Goal: Information Seeking & Learning: Learn about a topic

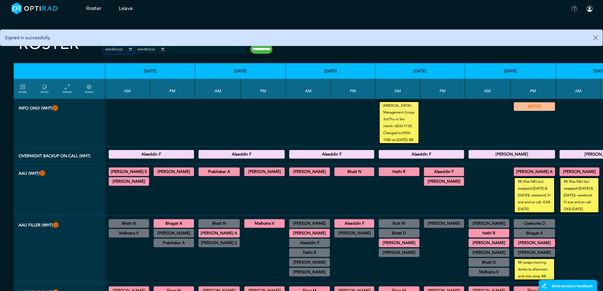
click at [117, 50] on input "**********" at bounding box center [119, 49] width 31 height 9
type input "**********"
click at [152, 49] on input "**********" at bounding box center [151, 49] width 31 height 9
type input "**********"
click at [256, 50] on input "**********" at bounding box center [261, 49] width 22 height 9
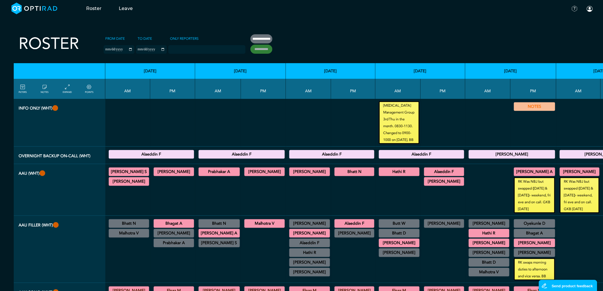
type input "**********"
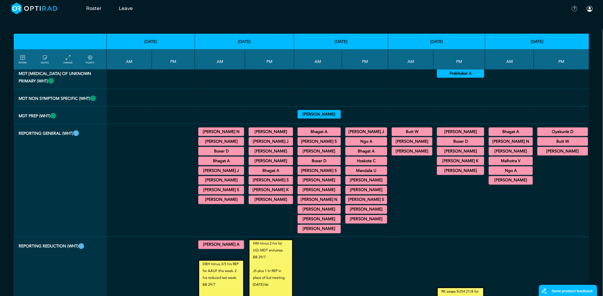
scroll to position [985, 0]
click at [317, 129] on summary "Bhagat A" at bounding box center [318, 132] width 41 height 7
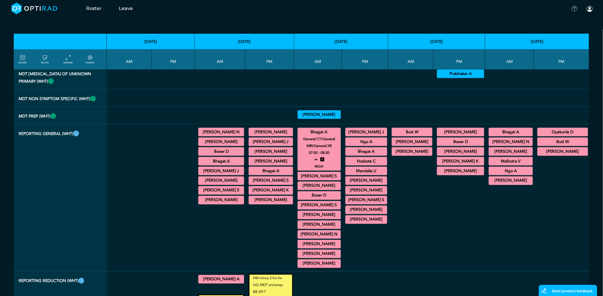
click at [473, 138] on summary "Boxer D" at bounding box center [460, 141] width 45 height 7
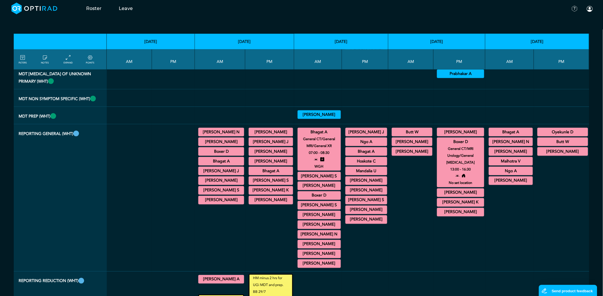
click at [317, 192] on summary "Boxer D" at bounding box center [318, 195] width 41 height 7
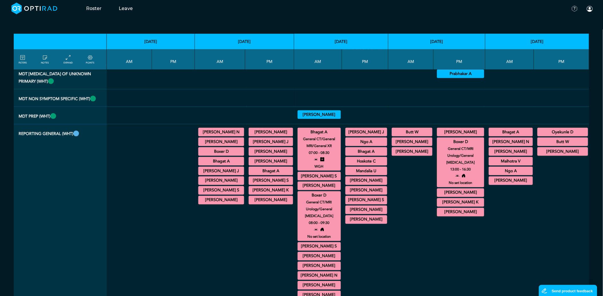
click at [329, 192] on summary "Boxer D" at bounding box center [318, 195] width 41 height 7
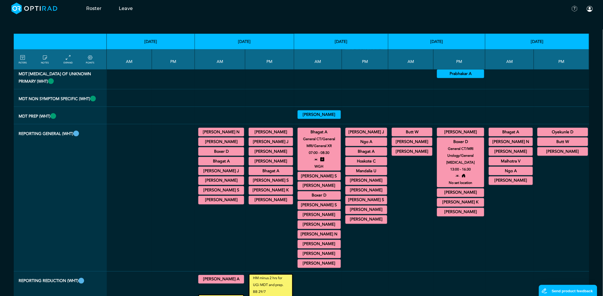
click at [568, 138] on summary "Butt W" at bounding box center [562, 141] width 49 height 7
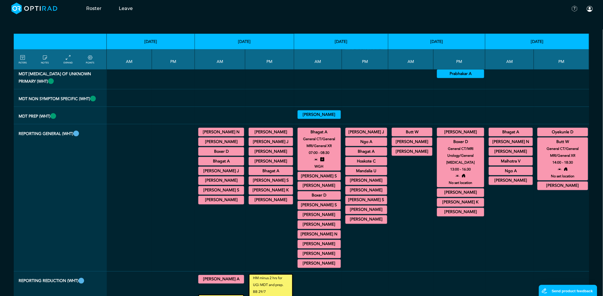
click at [371, 197] on summary "[PERSON_NAME] S" at bounding box center [366, 200] width 40 height 7
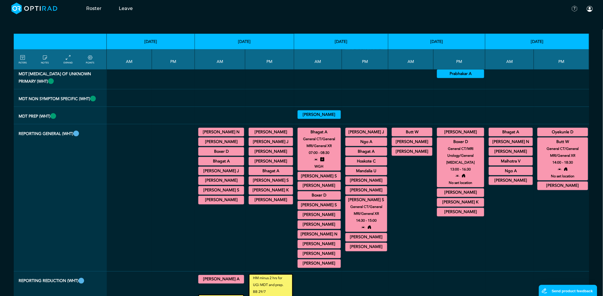
click at [379, 197] on summary "[PERSON_NAME] S" at bounding box center [366, 200] width 40 height 7
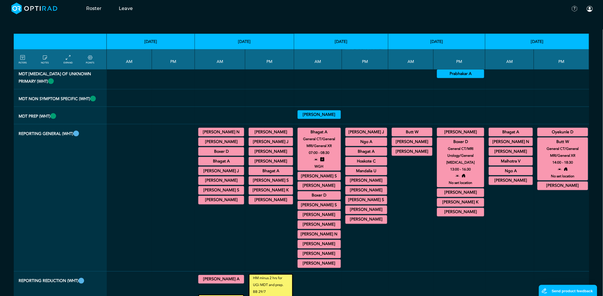
click at [519, 138] on summary "[PERSON_NAME] N" at bounding box center [510, 141] width 42 height 7
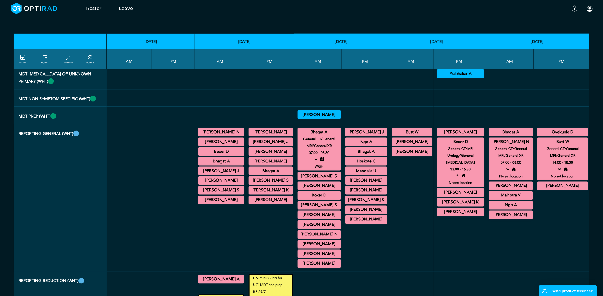
click at [563, 183] on summary "[PERSON_NAME]" at bounding box center [562, 186] width 49 height 7
click at [528, 150] on small "General CT/General MRI/General XR" at bounding box center [510, 152] width 49 height 14
click at [521, 145] on small "General CT/General MRI/General XR" at bounding box center [510, 152] width 49 height 14
click at [563, 138] on summary "Butt W" at bounding box center [562, 141] width 49 height 7
click at [513, 138] on summary "[PERSON_NAME] N" at bounding box center [510, 141] width 42 height 7
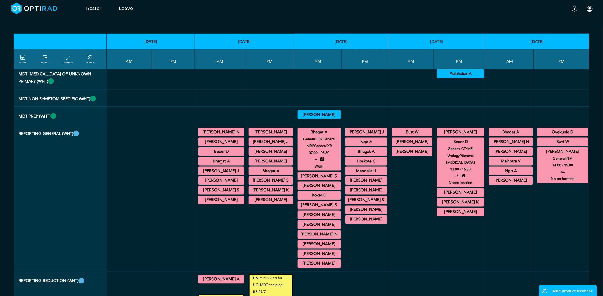
click at [457, 138] on summary "Boxer D" at bounding box center [460, 141] width 45 height 7
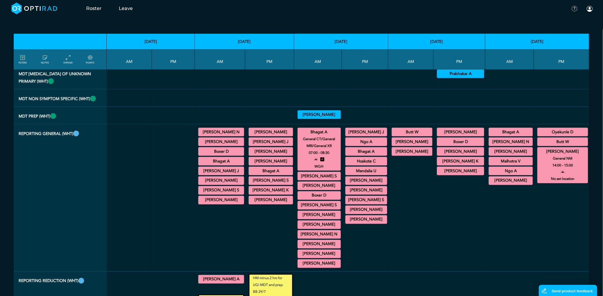
click at [317, 129] on summary "Bhagat A" at bounding box center [318, 132] width 41 height 7
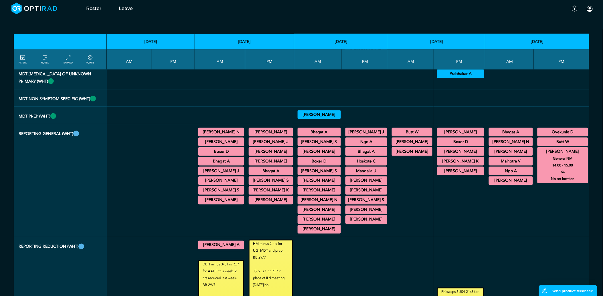
click at [559, 148] on summary "[PERSON_NAME]" at bounding box center [562, 151] width 49 height 7
click at [518, 177] on summary "[PERSON_NAME]" at bounding box center [510, 180] width 42 height 7
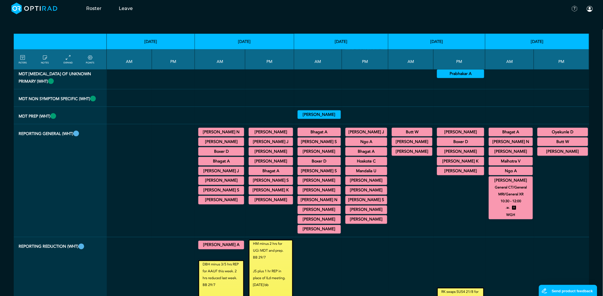
click at [515, 177] on summary "[PERSON_NAME]" at bounding box center [510, 180] width 42 height 7
click at [470, 148] on summary "[PERSON_NAME]" at bounding box center [460, 151] width 45 height 7
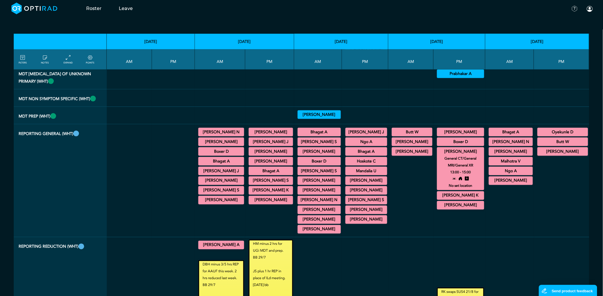
click at [470, 169] on small "13:00 - 15:00" at bounding box center [460, 172] width 21 height 7
click at [468, 155] on small "General CT/General MRI/General XR" at bounding box center [460, 162] width 52 height 14
click at [465, 148] on summary "[PERSON_NAME]" at bounding box center [460, 151] width 45 height 7
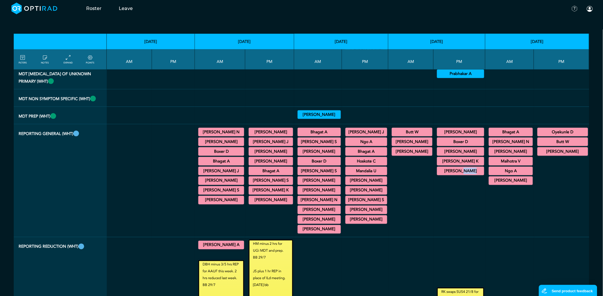
drag, startPoint x: 461, startPoint y: 171, endPoint x: 457, endPoint y: 169, distance: 4.5
click at [457, 169] on div "[PERSON_NAME] General CT/General MRI/General XR 12:00 - 13:30 Boxer D General C…" at bounding box center [459, 181] width 47 height 108
drag, startPoint x: 457, startPoint y: 169, endPoint x: 457, endPoint y: 165, distance: 3.4
click at [457, 168] on summary "[PERSON_NAME]" at bounding box center [460, 171] width 45 height 7
click at [329, 177] on summary "[PERSON_NAME]" at bounding box center [318, 180] width 41 height 7
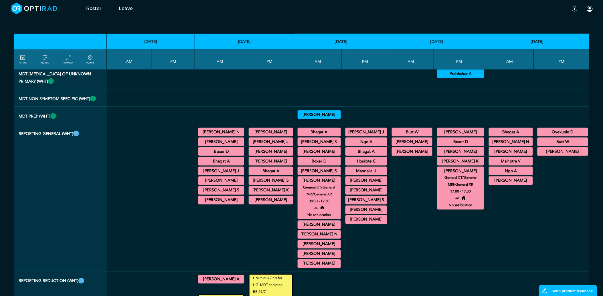
click at [459, 168] on summary "[PERSON_NAME]" at bounding box center [460, 171] width 45 height 7
click at [378, 207] on summary "[PERSON_NAME]" at bounding box center [366, 210] width 40 height 7
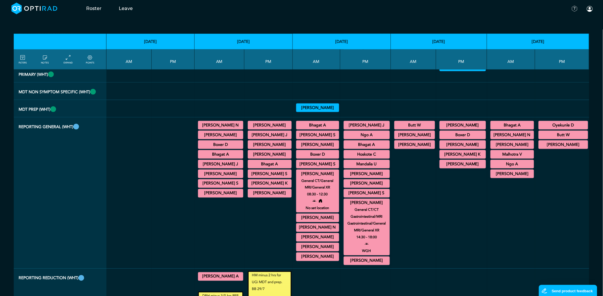
drag, startPoint x: 357, startPoint y: 238, endPoint x: 376, endPoint y: 238, distance: 19.7
click at [376, 238] on small "14:30 - 18:00" at bounding box center [366, 237] width 21 height 7
drag, startPoint x: 376, startPoint y: 238, endPoint x: 380, endPoint y: 238, distance: 3.4
click at [381, 238] on div "14:30 - 18:00" at bounding box center [366, 237] width 51 height 7
click at [372, 239] on small "14:30 - 18:00" at bounding box center [366, 237] width 21 height 7
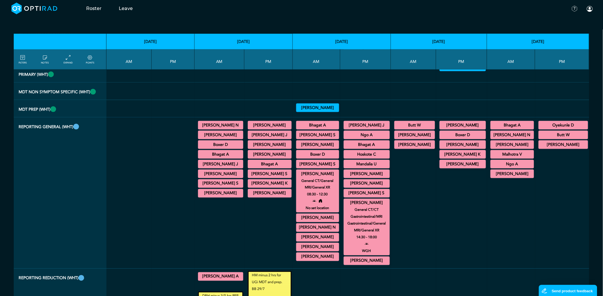
click at [372, 208] on small "General CT/CT Gastrointestinal/MRI Gastrointestinal/General MRI/General XR" at bounding box center [366, 220] width 51 height 27
click at [373, 203] on summary "[PERSON_NAME]" at bounding box center [366, 203] width 44 height 7
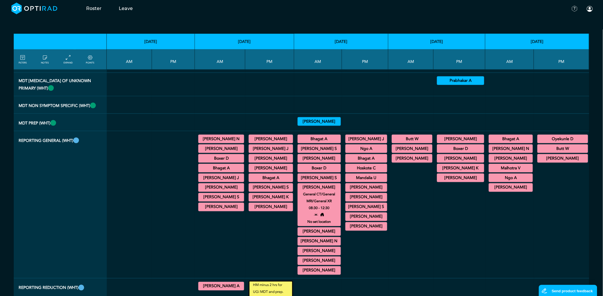
scroll to position [985, 0]
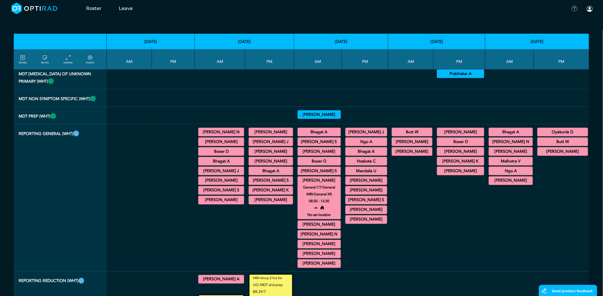
click at [517, 158] on summary "Malhotra V" at bounding box center [510, 161] width 42 height 7
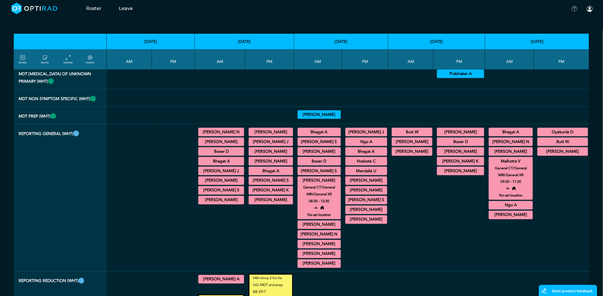
click at [517, 158] on summary "Malhotra V" at bounding box center [510, 161] width 42 height 7
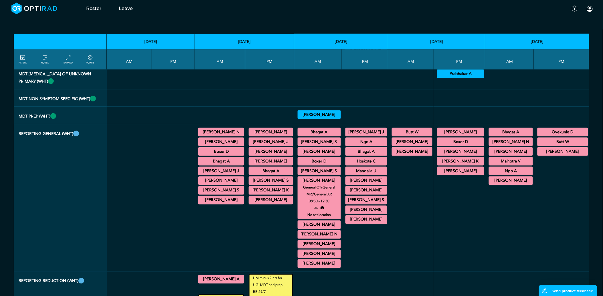
click at [368, 168] on summary "Mandalia U" at bounding box center [366, 171] width 40 height 7
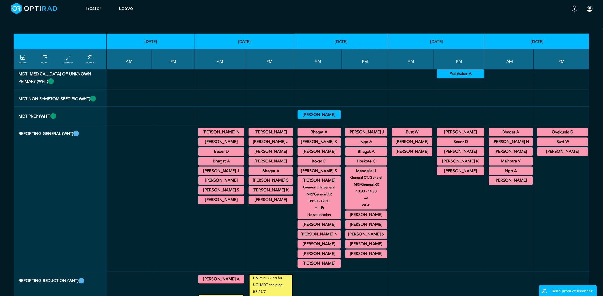
click at [374, 168] on summary "Mandalia U" at bounding box center [366, 171] width 40 height 7
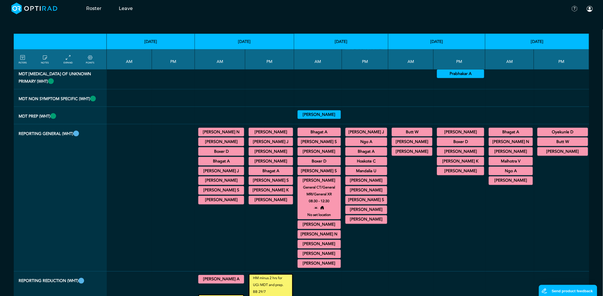
click at [321, 138] on summary "[PERSON_NAME] S" at bounding box center [318, 141] width 41 height 7
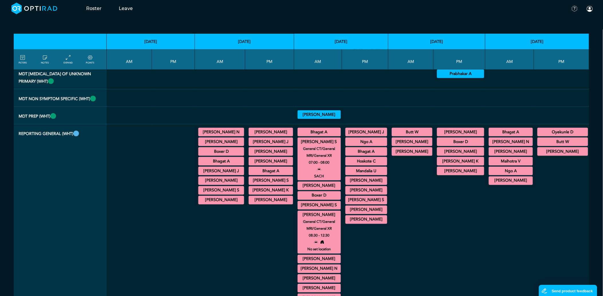
click at [323, 212] on summary "[PERSON_NAME]" at bounding box center [318, 215] width 41 height 7
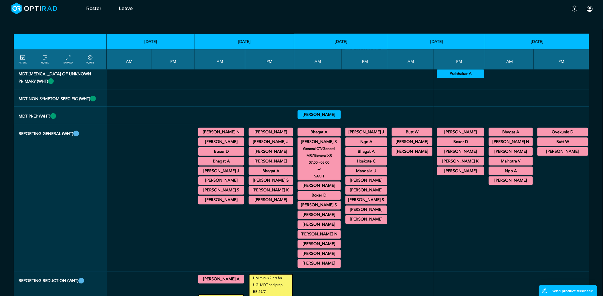
click at [324, 138] on summary "[PERSON_NAME] S" at bounding box center [318, 141] width 41 height 7
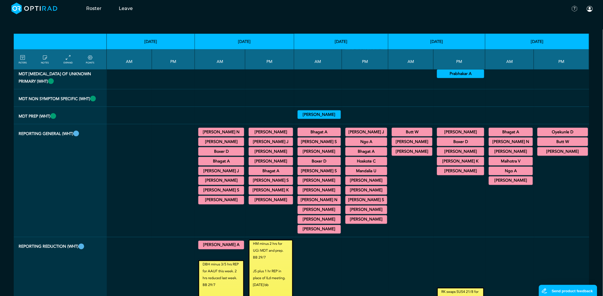
click at [474, 158] on summary "[PERSON_NAME] K" at bounding box center [460, 161] width 45 height 7
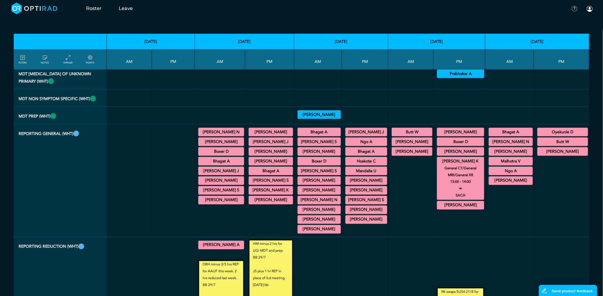
click at [474, 158] on summary "[PERSON_NAME] K" at bounding box center [460, 161] width 45 height 7
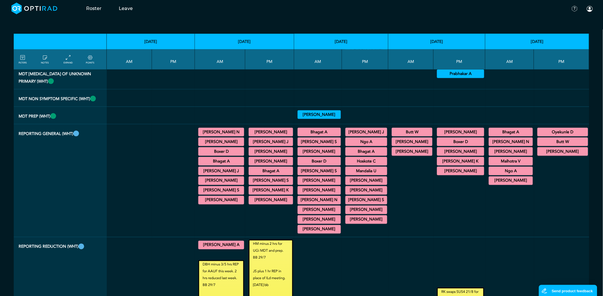
click at [506, 168] on summary "Ngo A" at bounding box center [510, 171] width 42 height 7
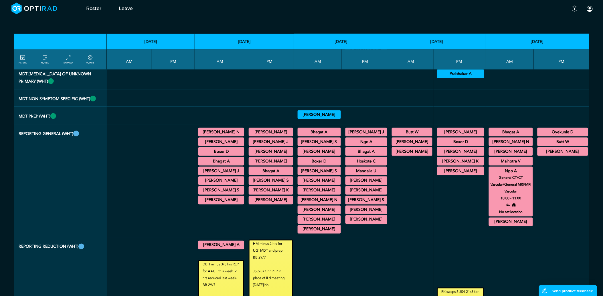
click at [517, 168] on summary "Ngo A" at bounding box center [510, 171] width 42 height 7
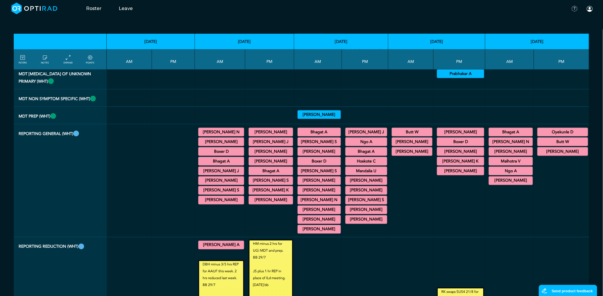
click at [570, 129] on summary "Oyekunle D" at bounding box center [562, 132] width 49 height 7
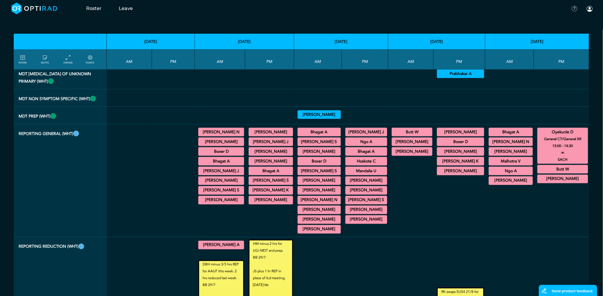
click at [508, 148] on summary "[PERSON_NAME]" at bounding box center [510, 151] width 42 height 7
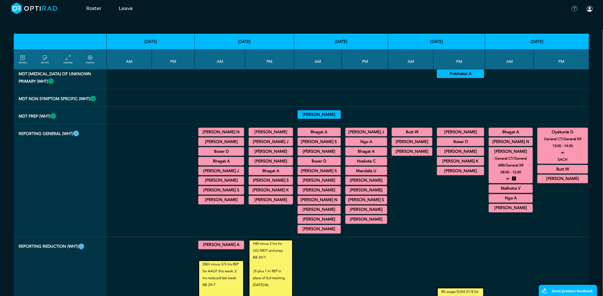
click at [520, 148] on summary "[PERSON_NAME]" at bounding box center [510, 151] width 42 height 7
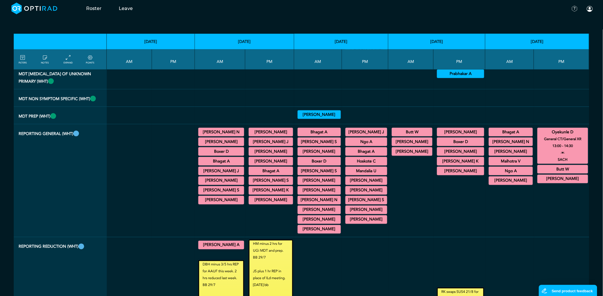
click at [273, 187] on summary "[PERSON_NAME] K" at bounding box center [270, 190] width 43 height 7
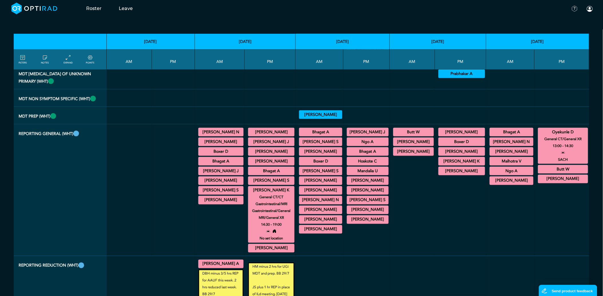
click at [276, 187] on summary "[PERSON_NAME] K" at bounding box center [271, 190] width 45 height 7
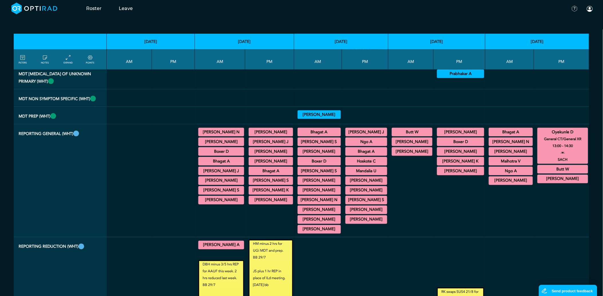
click at [368, 187] on summary "[PERSON_NAME]" at bounding box center [366, 190] width 40 height 7
